Goal: Task Accomplishment & Management: Use online tool/utility

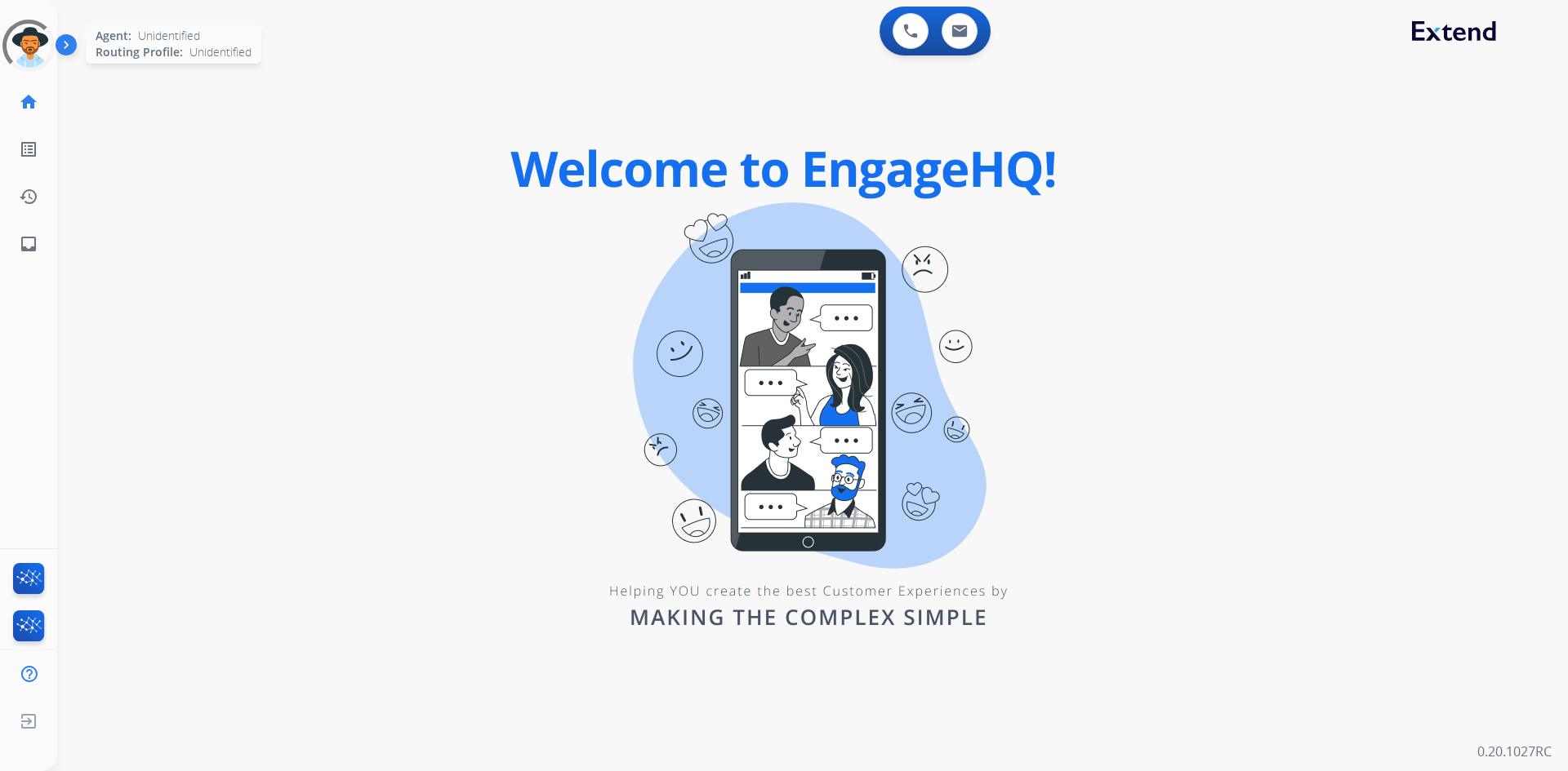
click at [20, 49] on div at bounding box center [29, 45] width 72 height 72
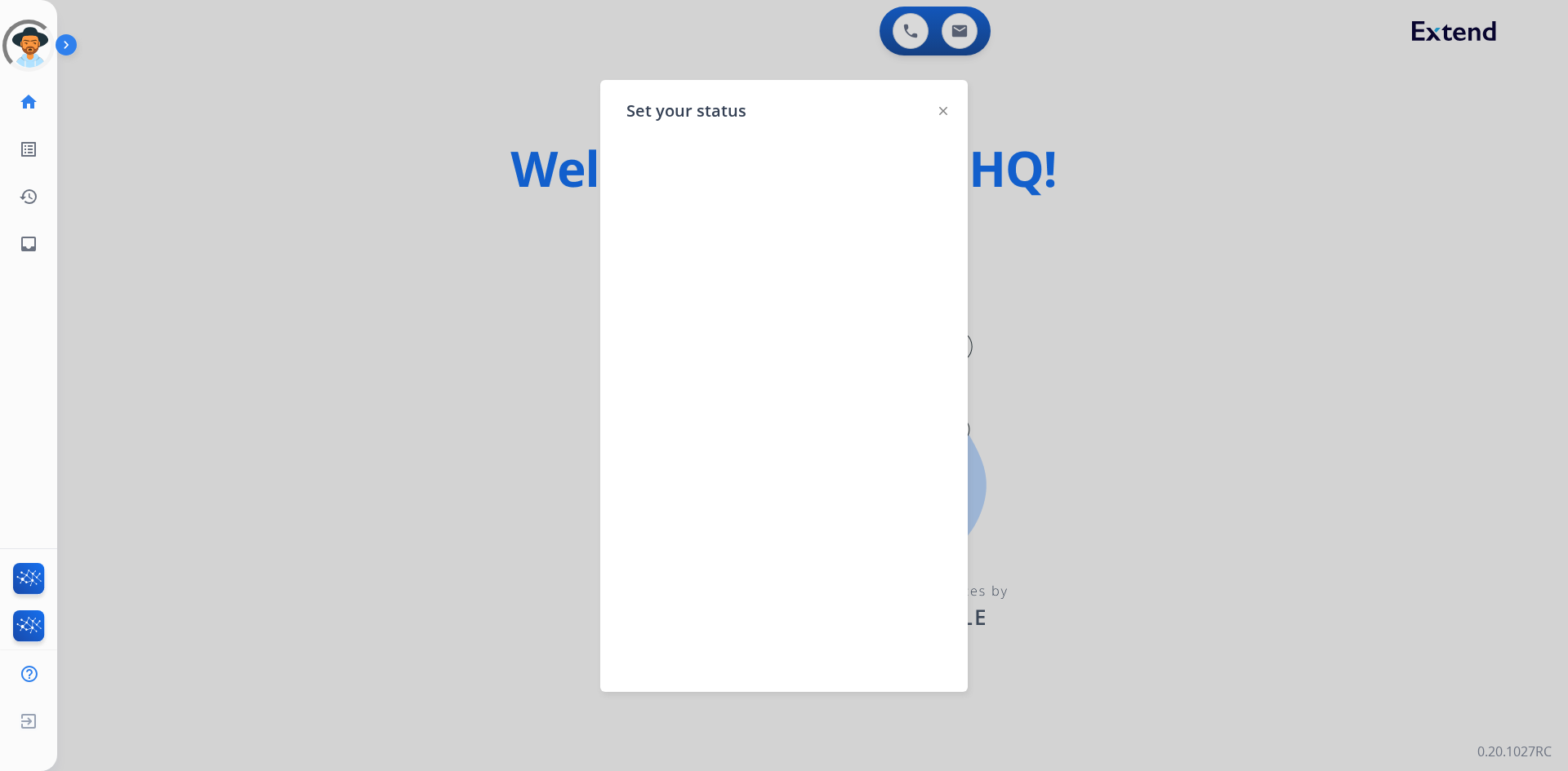
click at [155, 48] on div at bounding box center [784, 386] width 1568 height 771
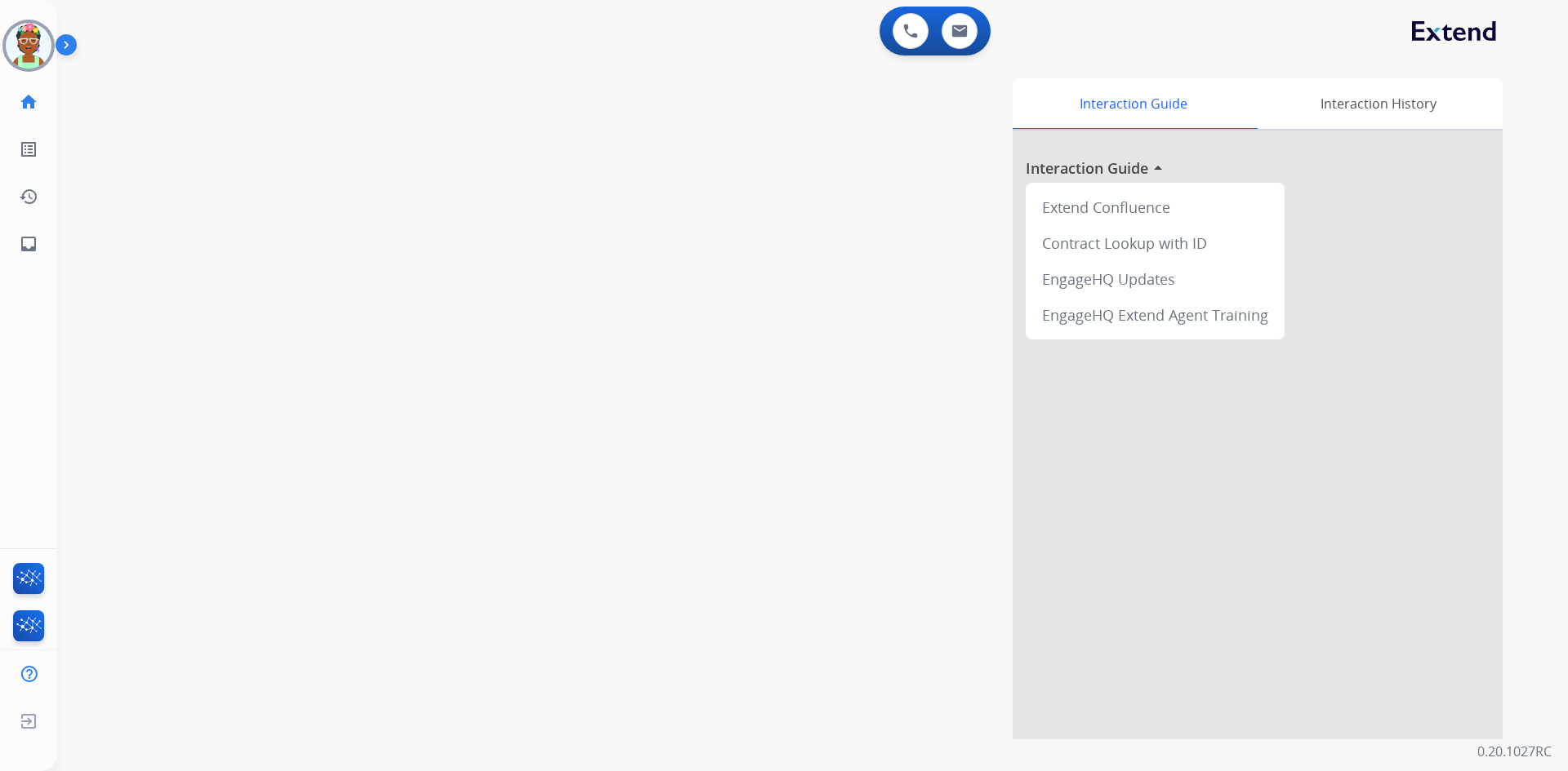
click at [30, 49] on img at bounding box center [29, 45] width 46 height 46
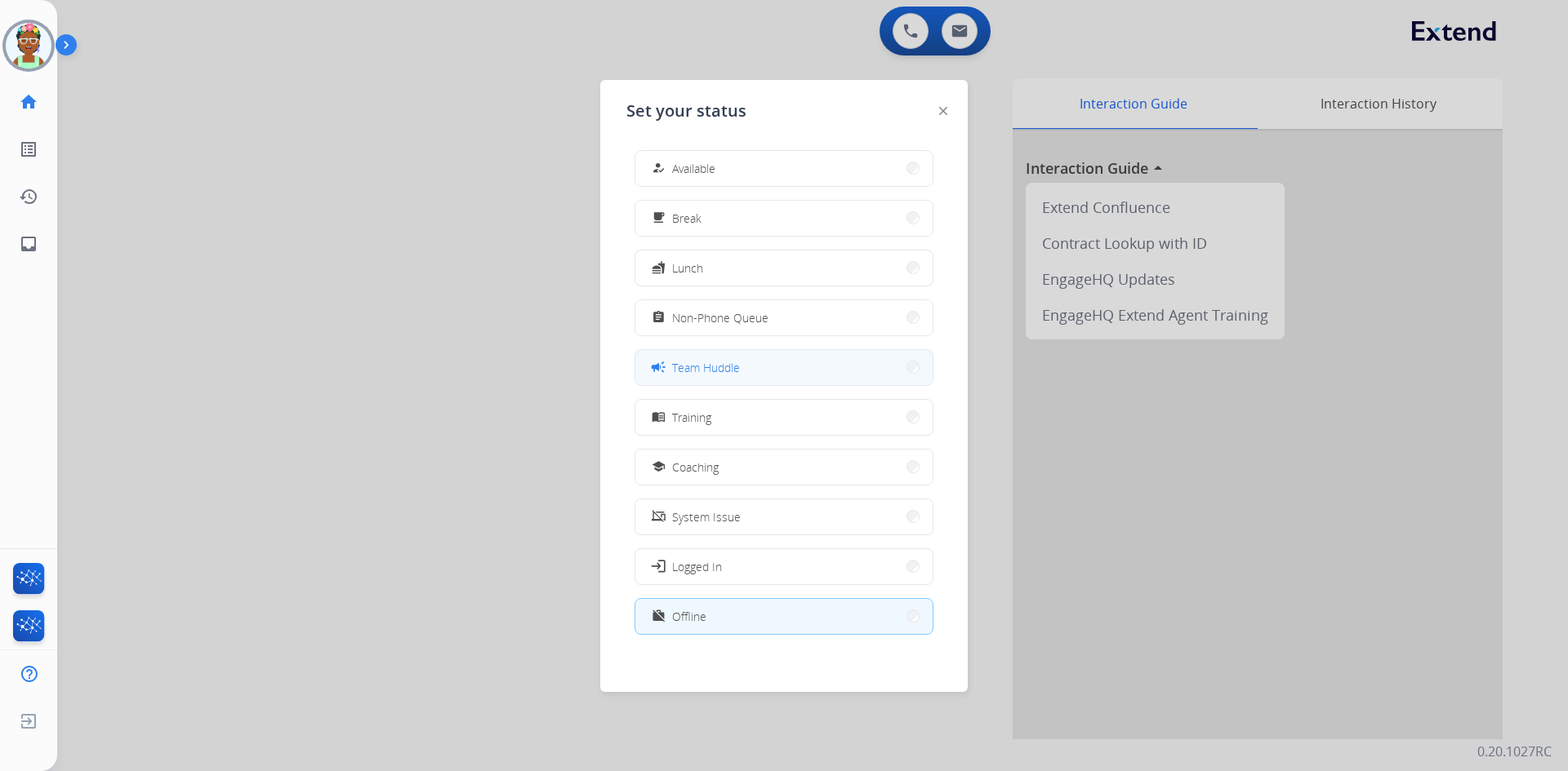
click at [747, 360] on button "campaign Team Huddle" at bounding box center [784, 367] width 298 height 35
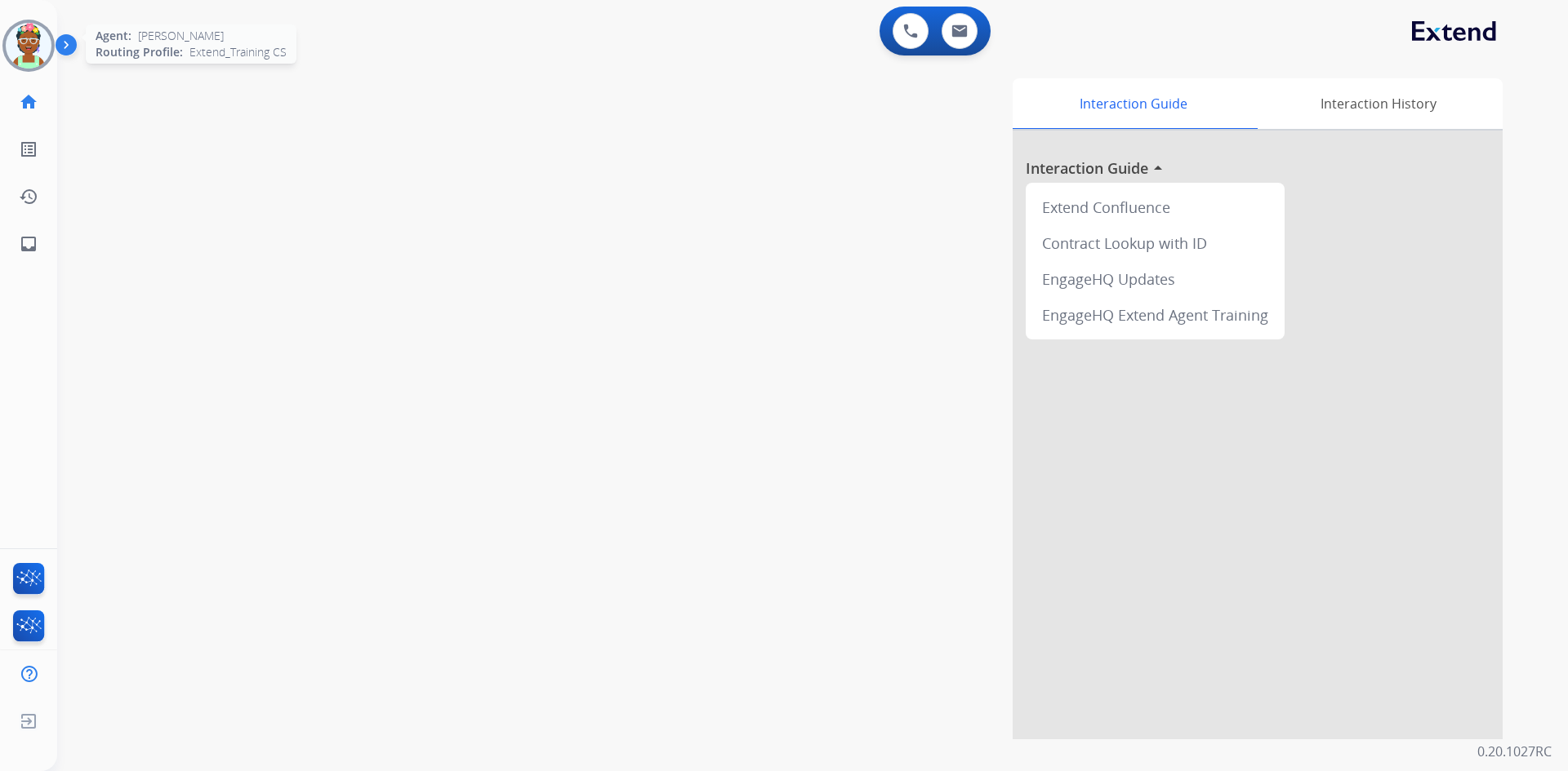
click at [38, 53] on img at bounding box center [29, 45] width 46 height 46
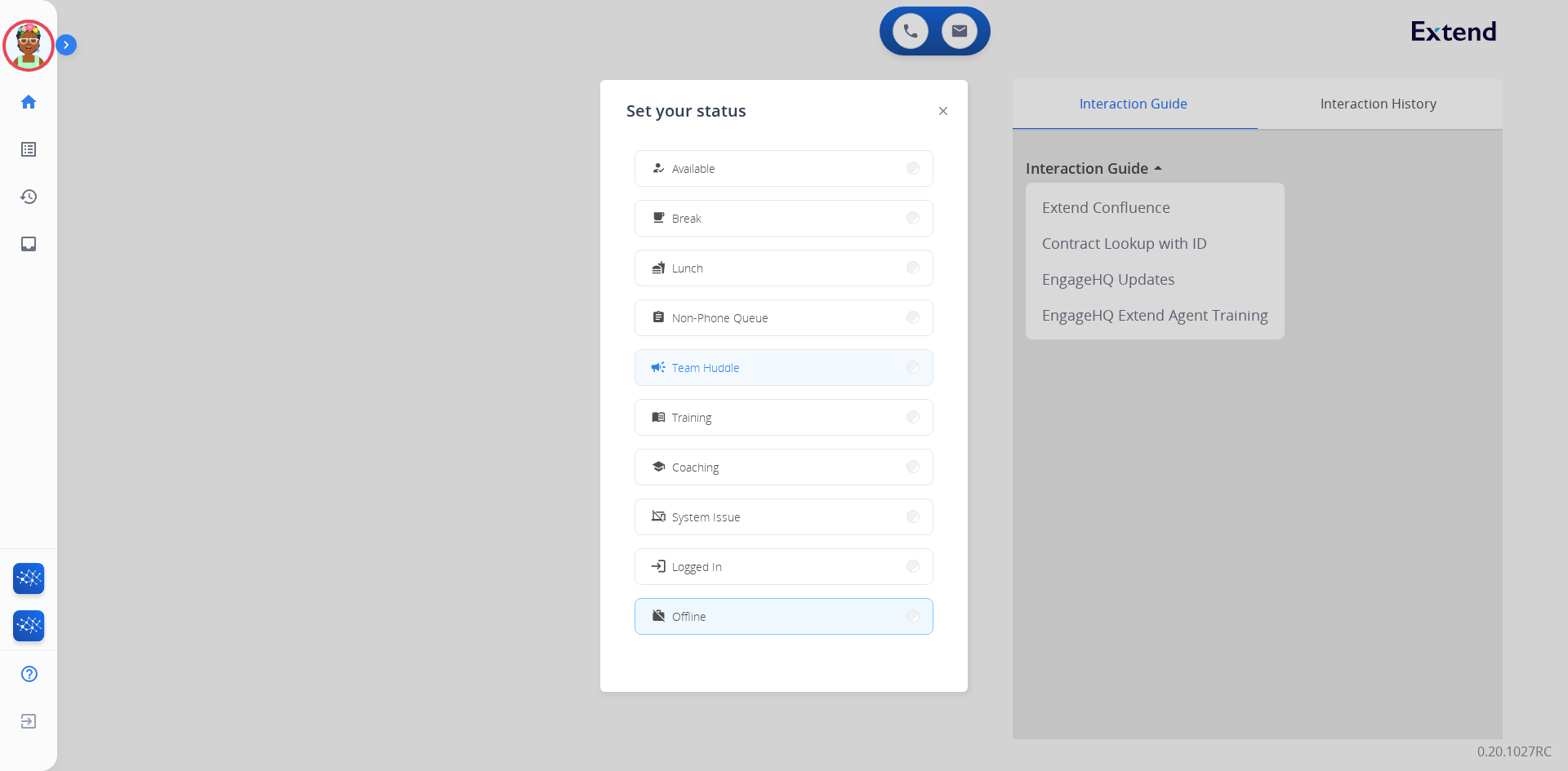
click at [710, 370] on span "Team Huddle" at bounding box center [706, 367] width 67 height 17
click at [710, 365] on div "Interaction Guide Interaction History Interaction Guide arrow_drop_up Extend Co…" at bounding box center [1021, 409] width 962 height 661
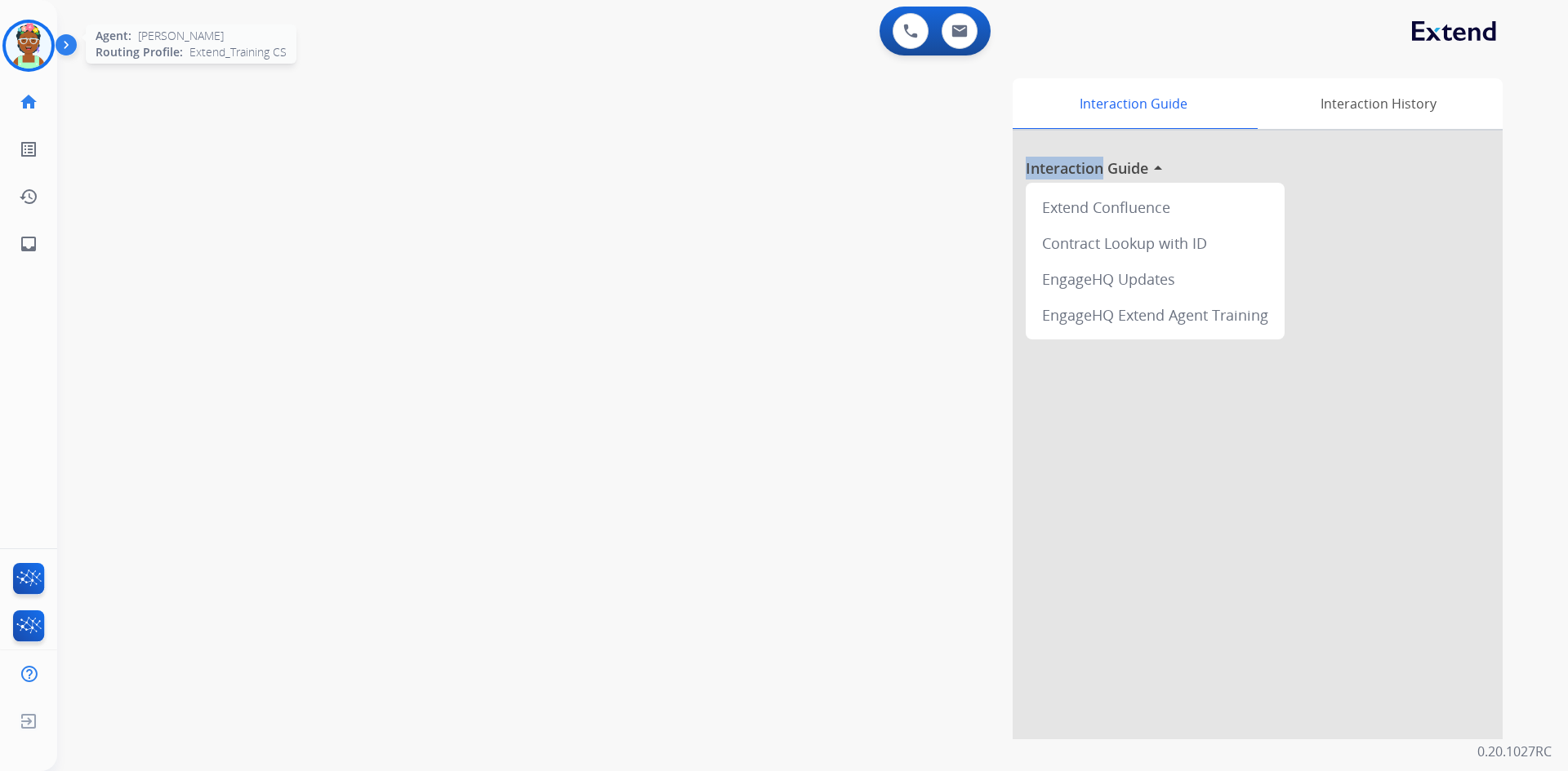
click at [42, 58] on img at bounding box center [29, 45] width 46 height 46
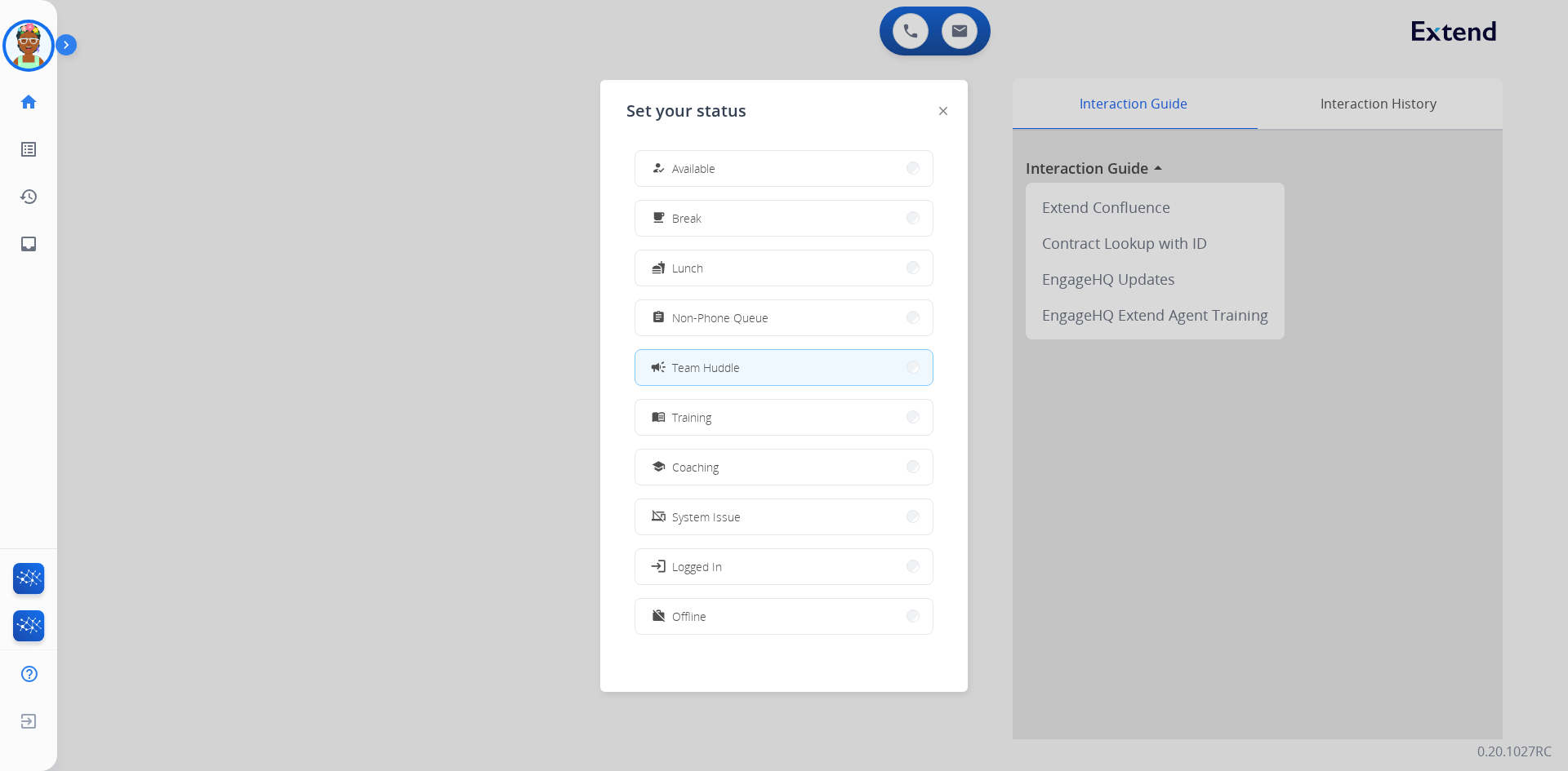
click at [427, 339] on div at bounding box center [784, 386] width 1568 height 771
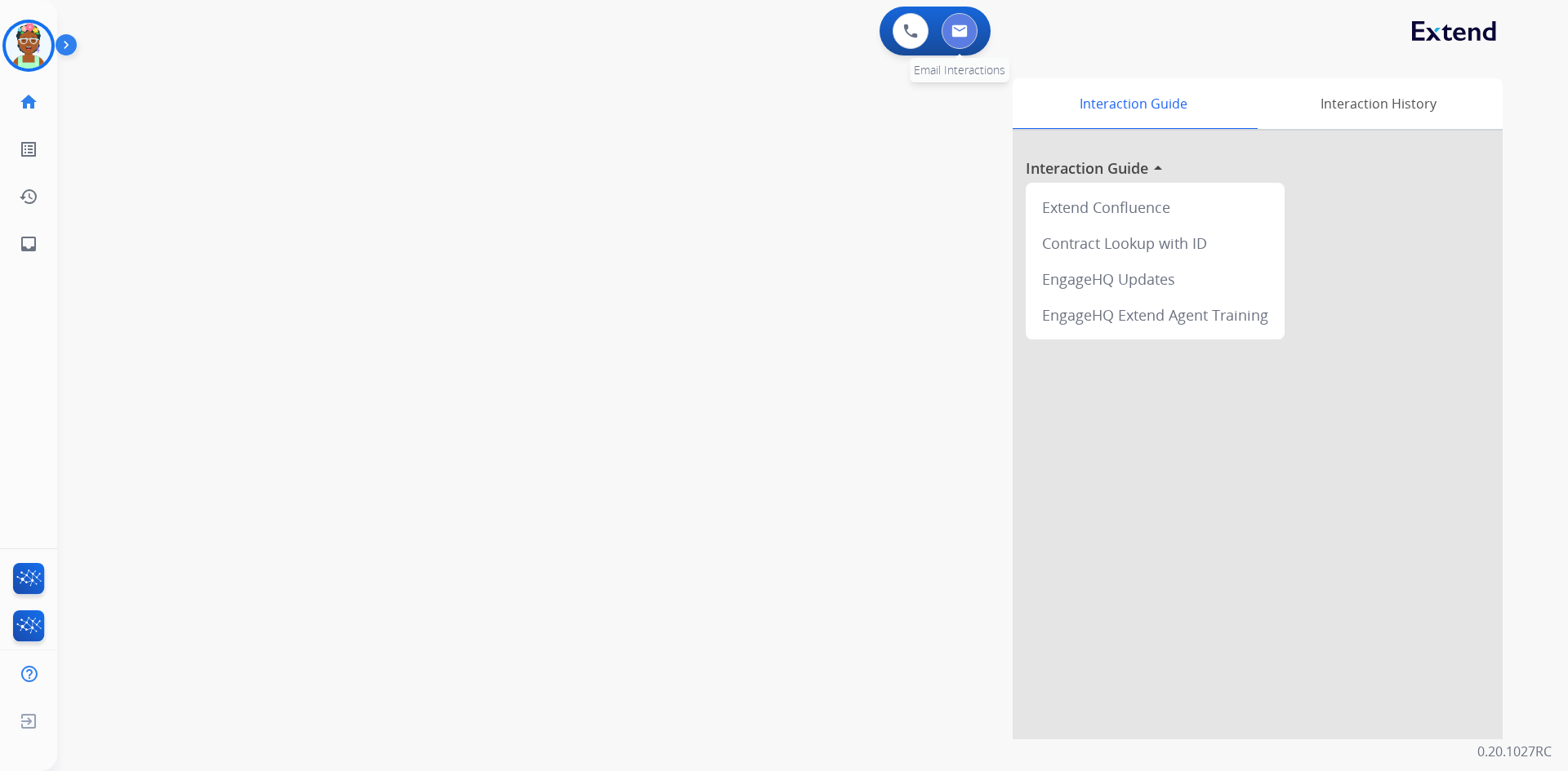
click at [954, 37] on button at bounding box center [960, 31] width 36 height 36
select select "**********"
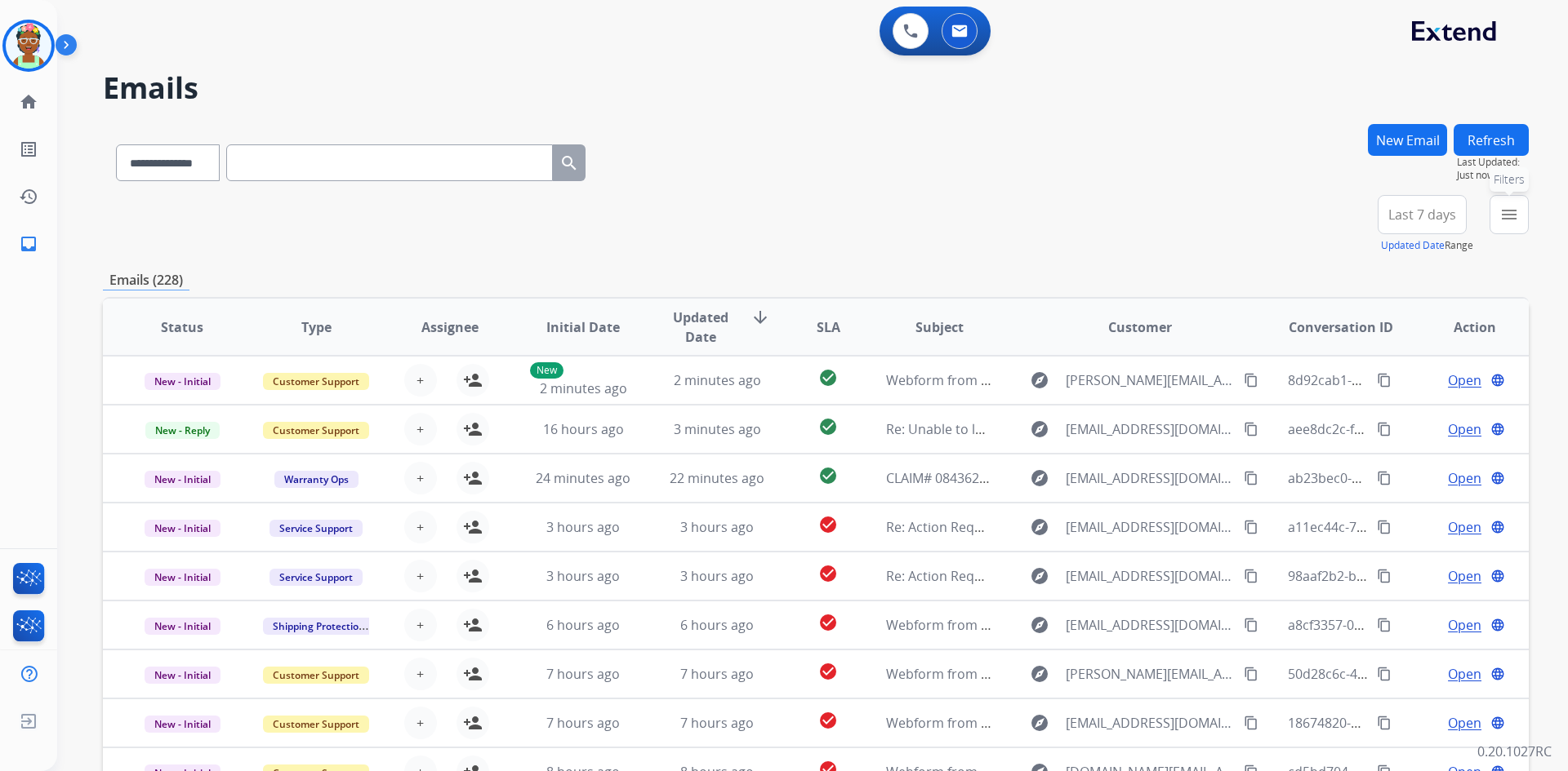
click at [1505, 222] on mat-icon "menu" at bounding box center [1509, 214] width 20 height 20
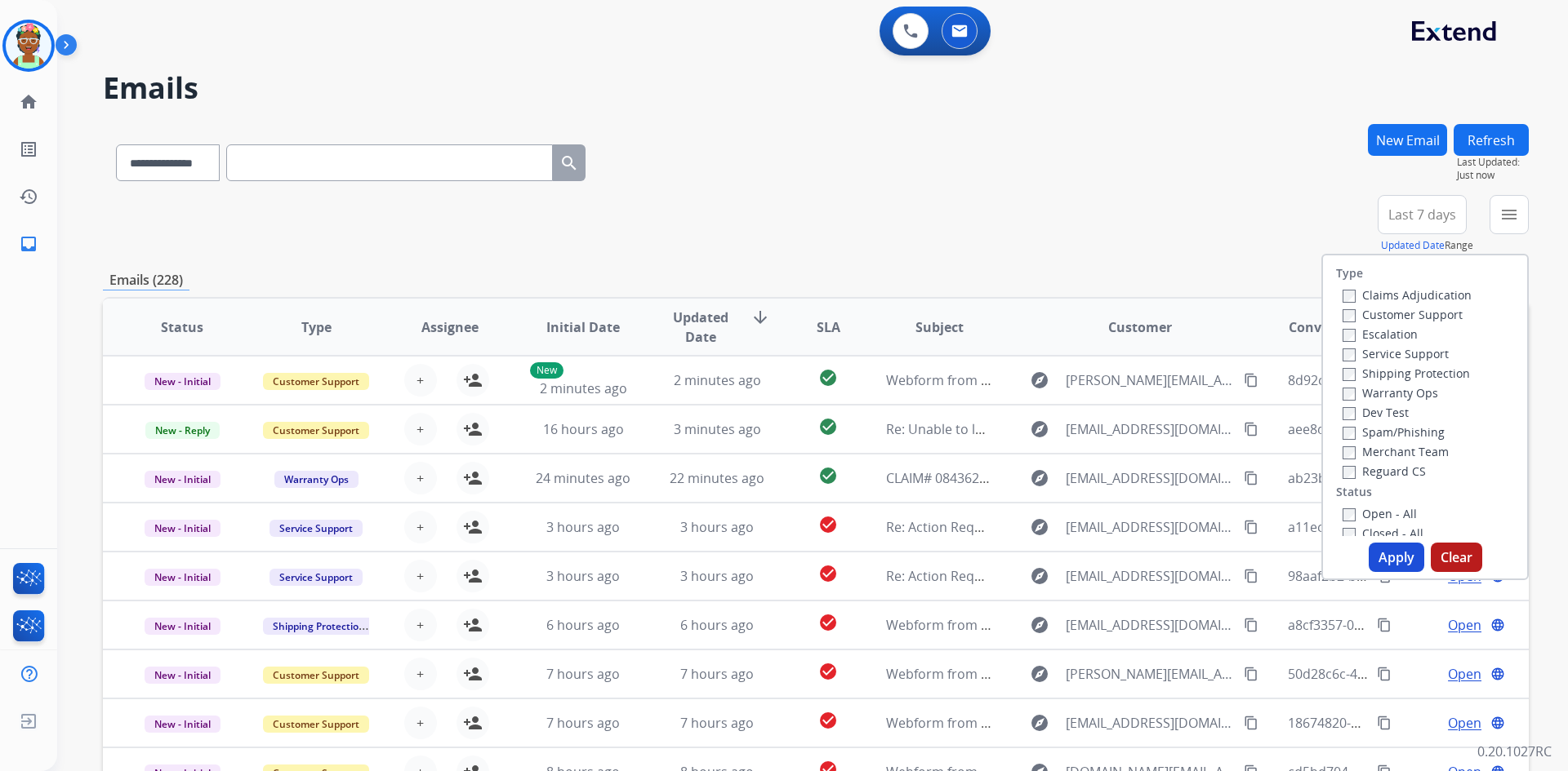
click at [1356, 516] on label "Open - All" at bounding box center [1379, 513] width 74 height 16
drag, startPoint x: 1392, startPoint y: 558, endPoint x: 1395, endPoint y: 534, distance: 24.2
click at [1392, 558] on button "Apply" at bounding box center [1397, 558] width 55 height 29
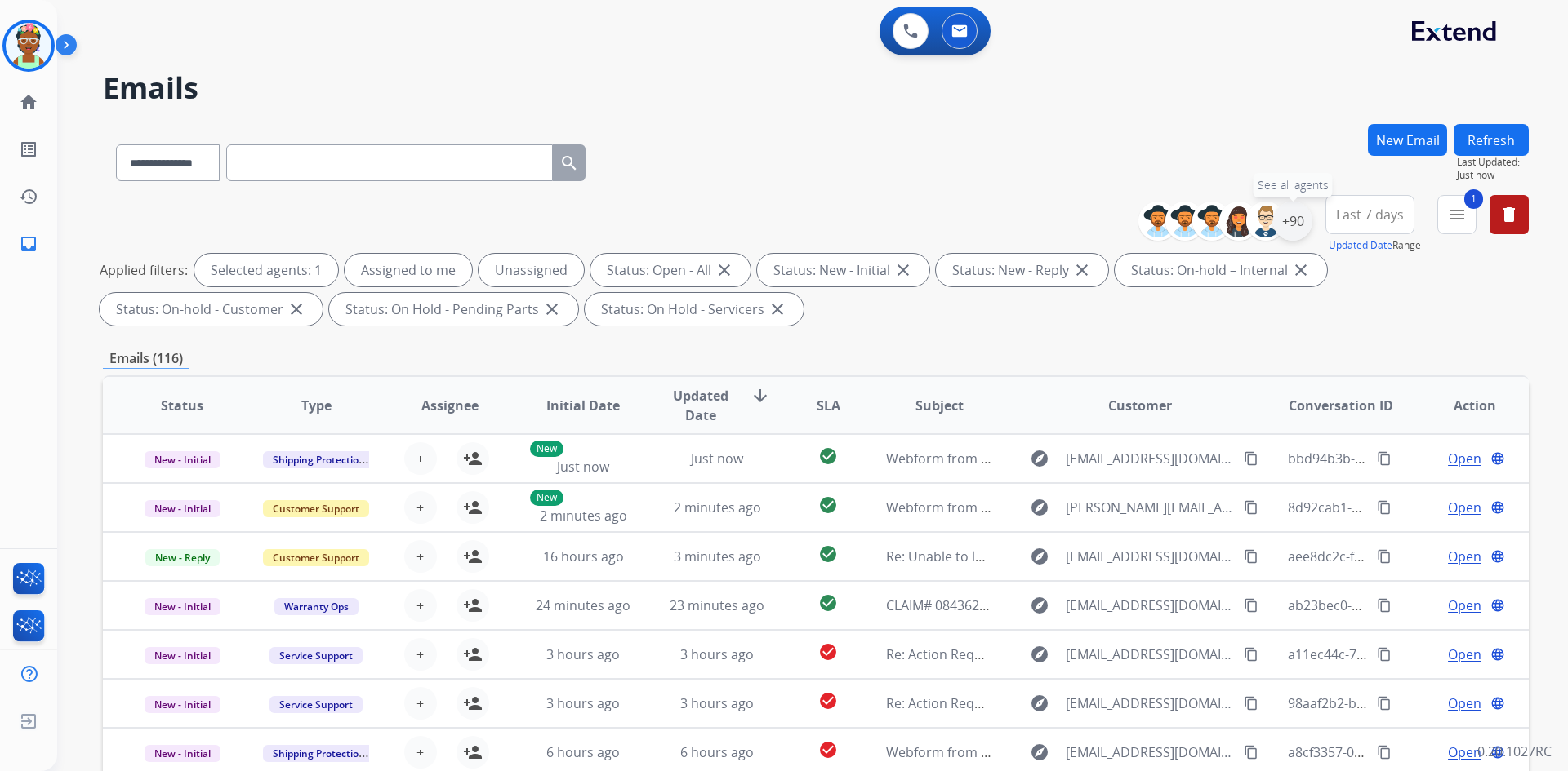
click at [1285, 228] on div "+90" at bounding box center [1292, 220] width 39 height 39
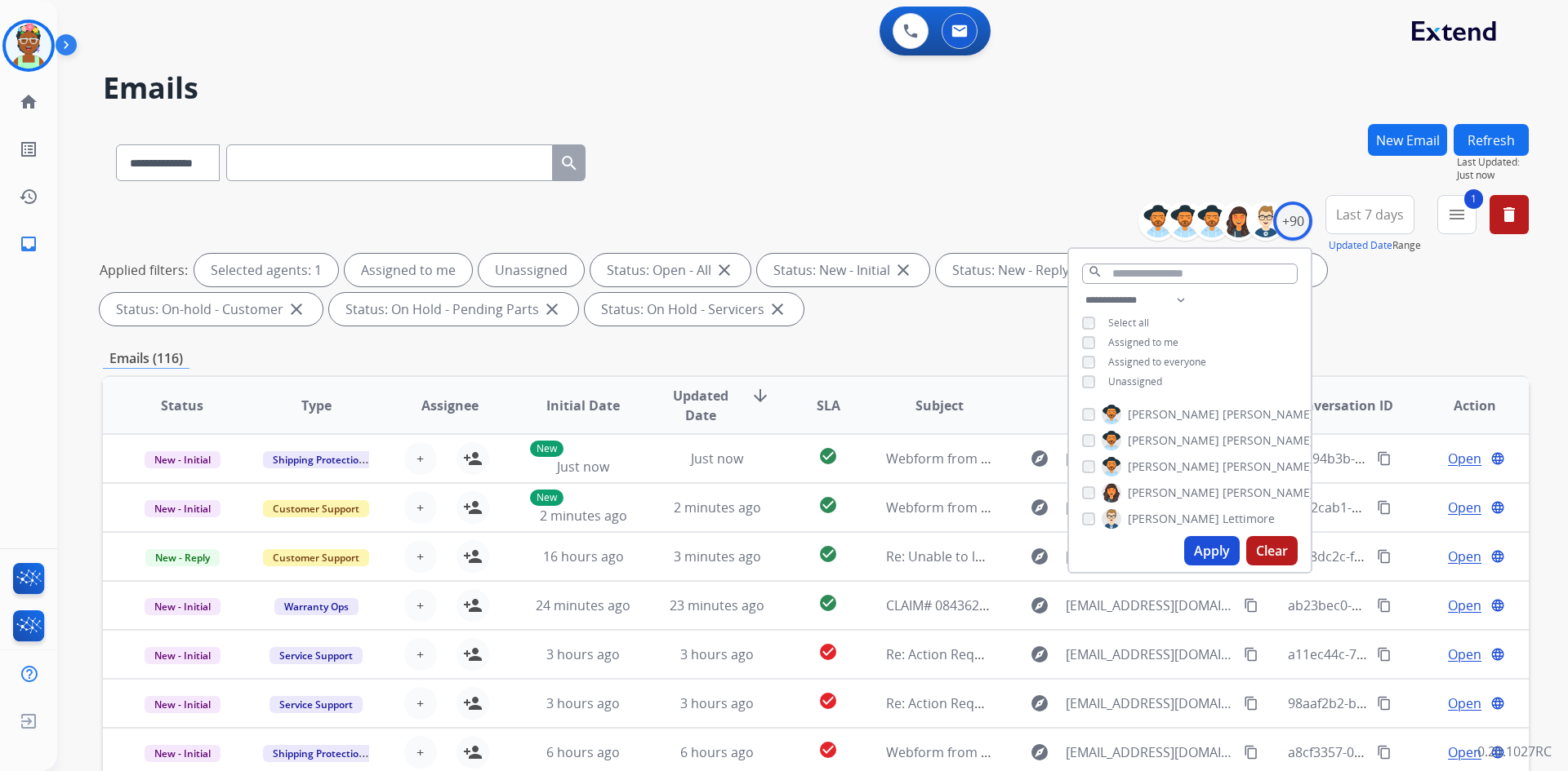
click at [1130, 382] on span "Unassigned" at bounding box center [1135, 381] width 54 height 14
click at [1077, 341] on div "**********" at bounding box center [1189, 342] width 241 height 105
click at [1201, 546] on button "Apply" at bounding box center [1212, 551] width 55 height 29
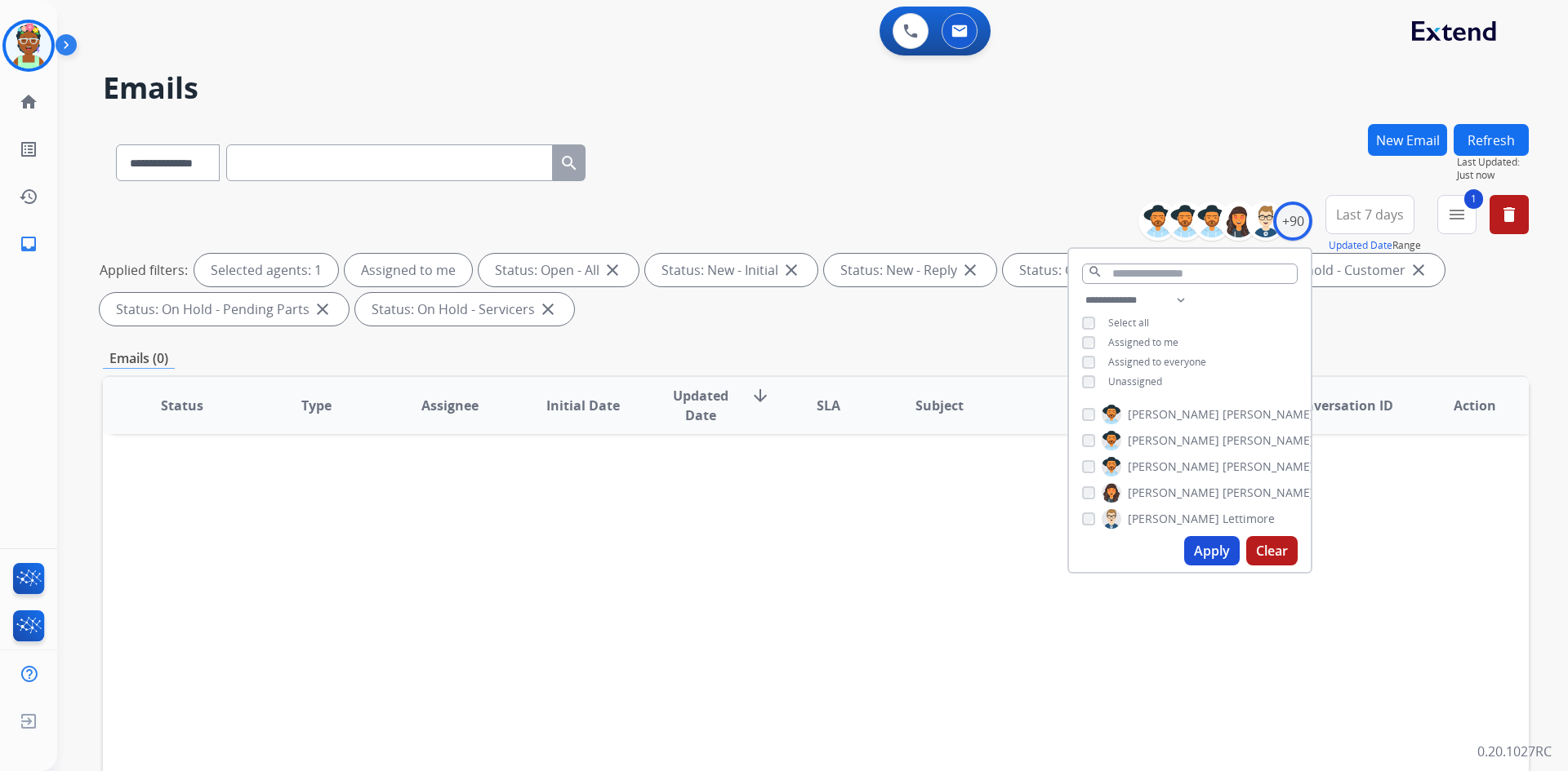
click at [1219, 551] on button "Apply" at bounding box center [1212, 551] width 55 height 29
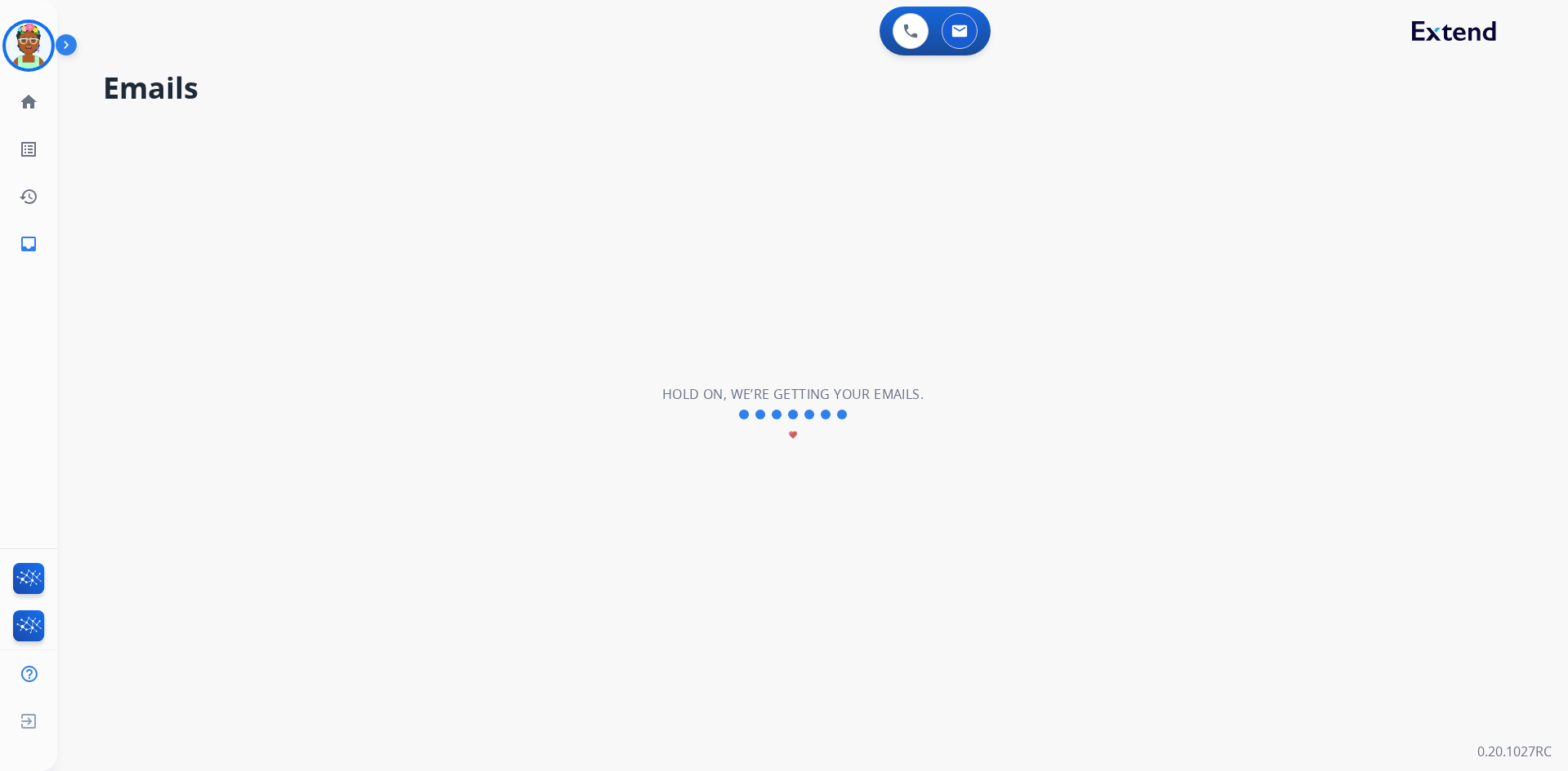
click at [1219, 551] on div "**********" at bounding box center [792, 415] width 1471 height 712
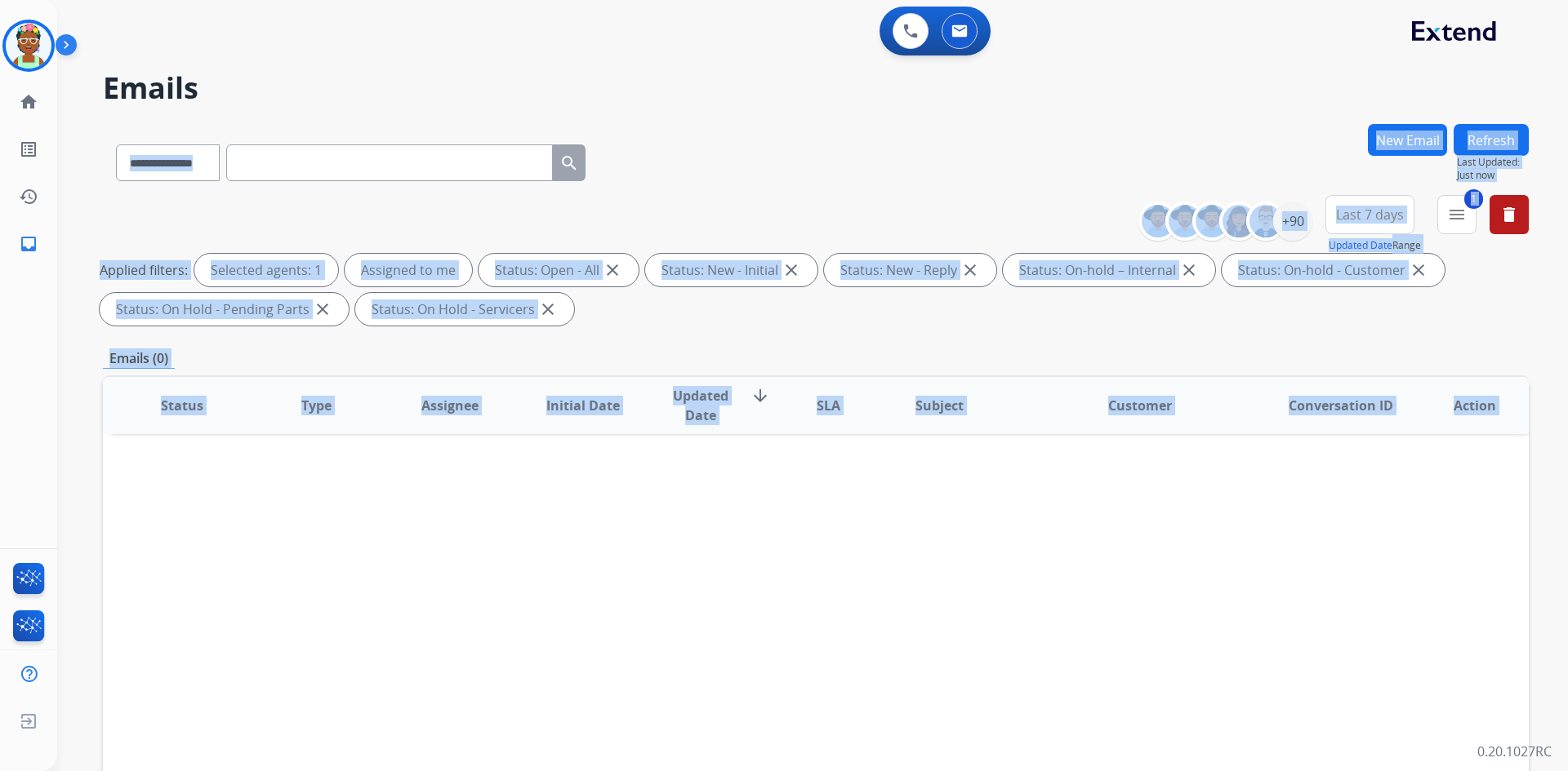
click at [1212, 636] on div "Status Type Assignee Initial Date Updated Date arrow_downward SLA Subject Custo…" at bounding box center [816, 648] width 1426 height 547
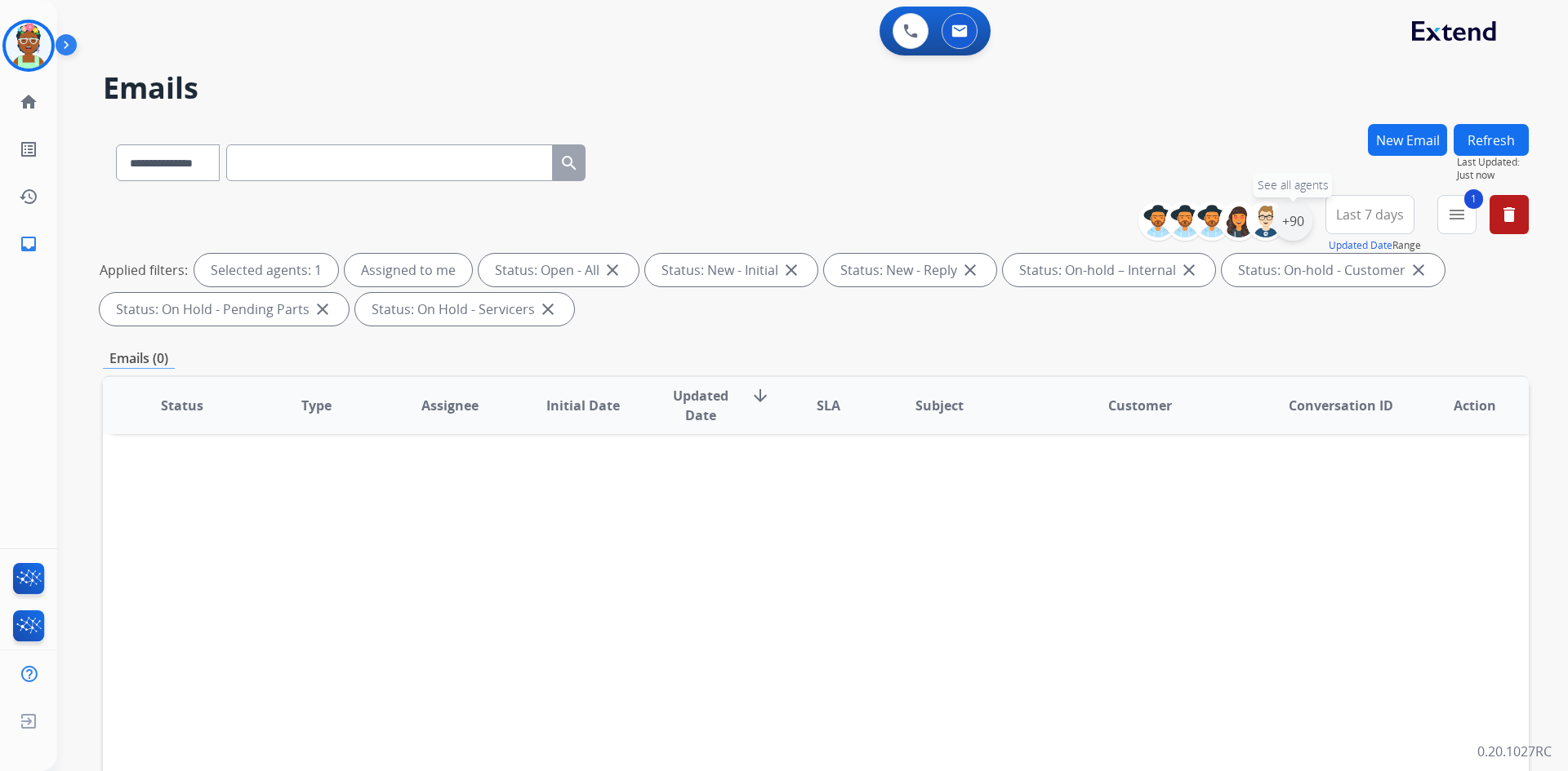
drag, startPoint x: 1287, startPoint y: 218, endPoint x: 1296, endPoint y: 226, distance: 12.0
click at [1290, 221] on div "+90" at bounding box center [1292, 220] width 39 height 39
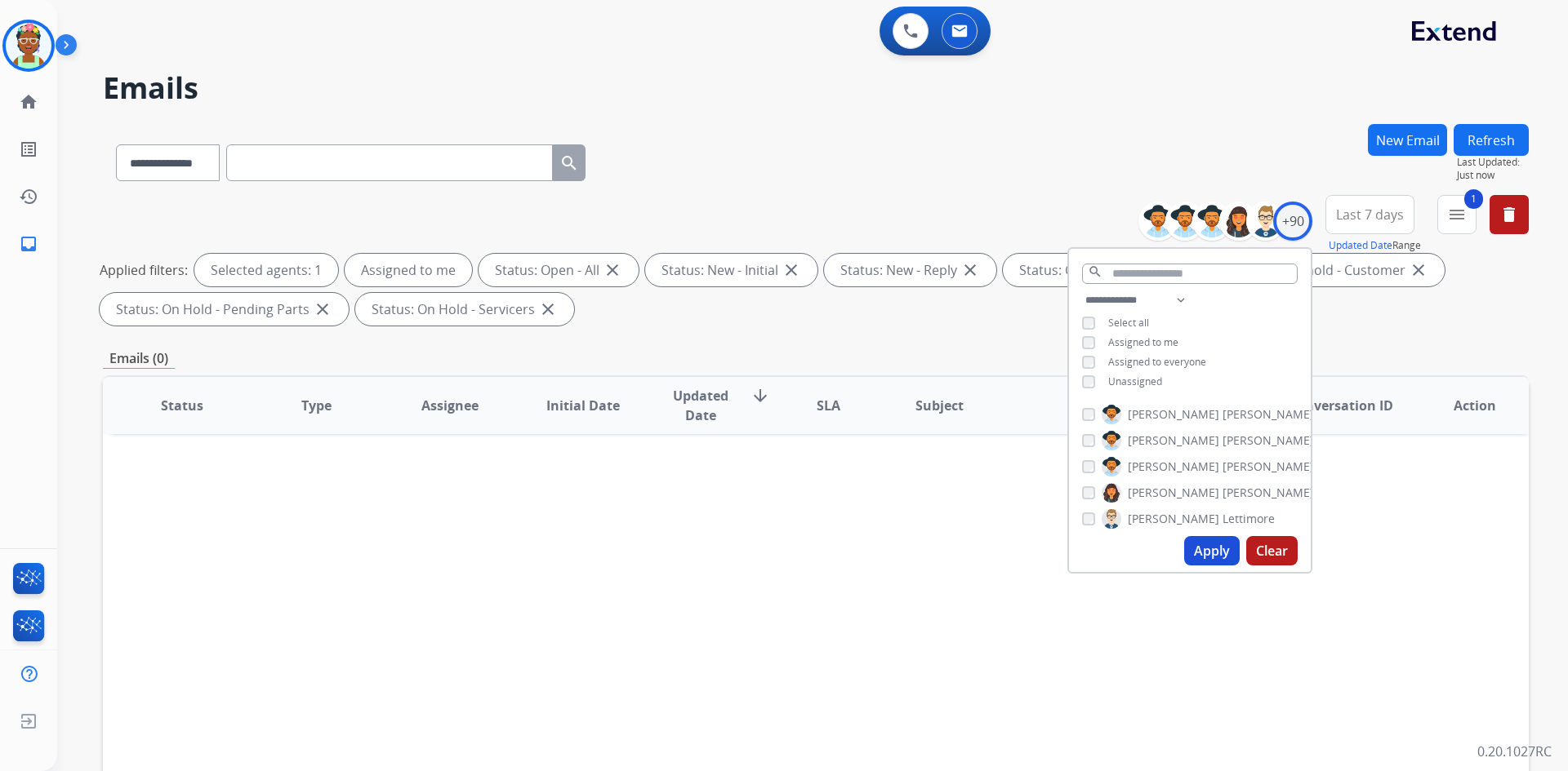
click at [779, 635] on div "Status Type Assignee Initial Date Updated Date arrow_downward SLA Subject Custo…" at bounding box center [816, 648] width 1426 height 547
